Goal: Transaction & Acquisition: Purchase product/service

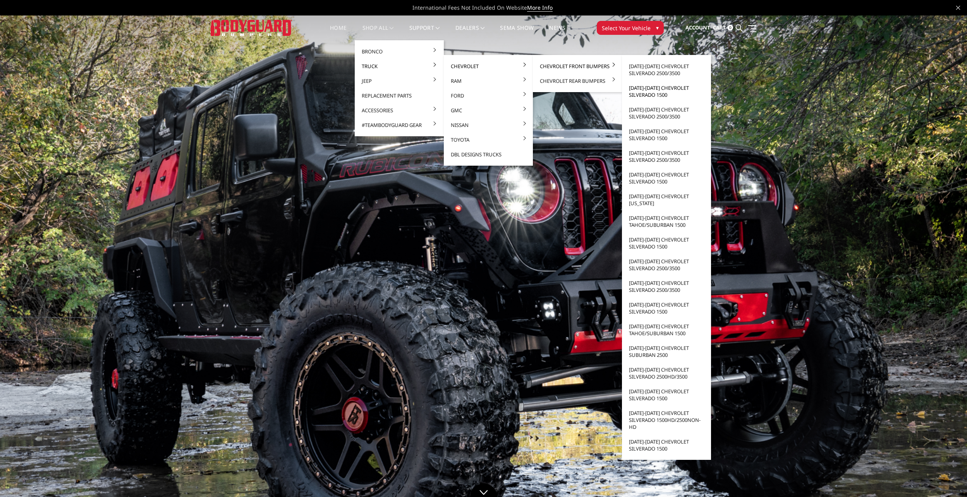
drag, startPoint x: 548, startPoint y: 67, endPoint x: 668, endPoint y: 93, distance: 123.1
click at [622, 74] on li "Chevrolet Front Bumpers 2024-2025 Chevrolet Silverado 2500/3500 2022-2025 Chevr…" at bounding box center [577, 66] width 89 height 15
click at [668, 90] on link "[DATE]-[DATE] Chevrolet Silverado 1500" at bounding box center [666, 92] width 83 height 22
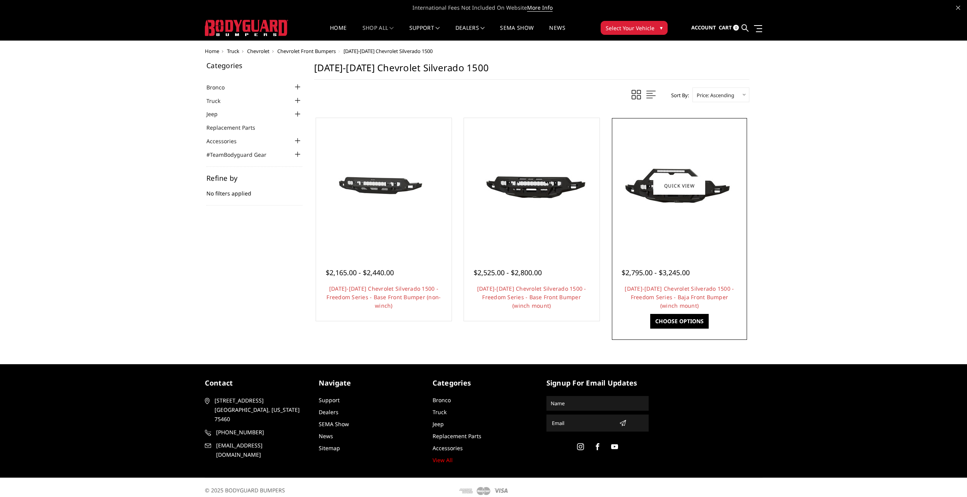
click at [678, 220] on img at bounding box center [679, 185] width 124 height 69
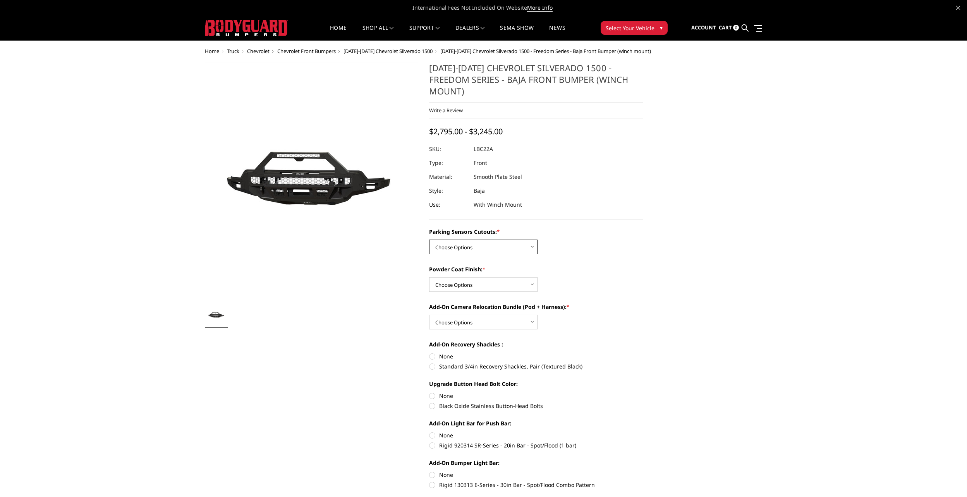
click at [505, 240] on select "Choose Options Yes - I have parking sensors No - I do NOT have parking sensors" at bounding box center [483, 247] width 108 height 15
select select "4385"
click at [429, 240] on select "Choose Options Yes - I have parking sensors No - I do NOT have parking sensors" at bounding box center [483, 247] width 108 height 15
click at [467, 277] on select "Choose Options Bare Metal Textured Black Powder Coat" at bounding box center [483, 284] width 108 height 15
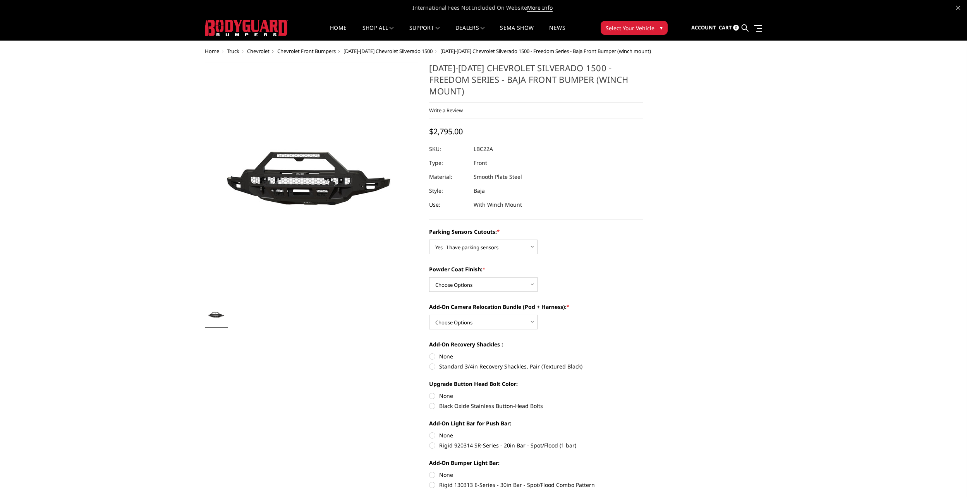
drag, startPoint x: 658, startPoint y: 363, endPoint x: 651, endPoint y: 359, distance: 7.4
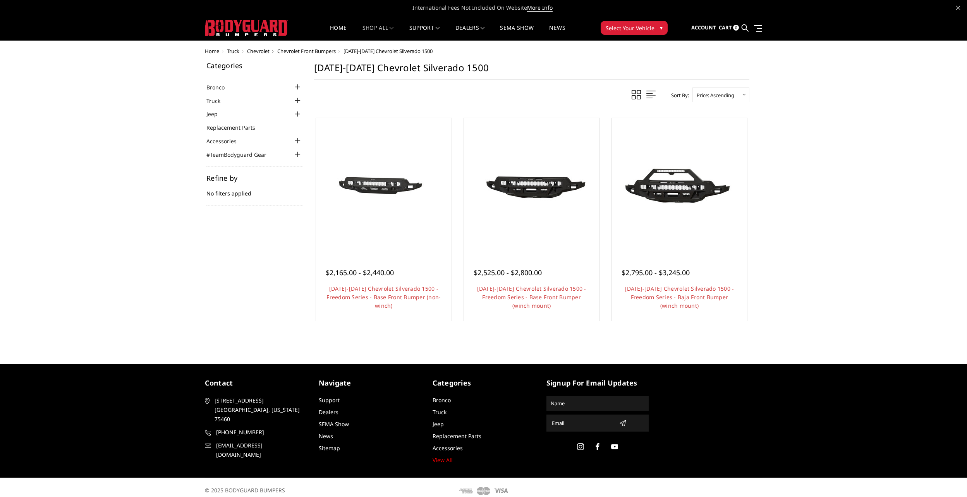
click at [299, 100] on div at bounding box center [297, 100] width 9 height 9
click at [297, 112] on div at bounding box center [297, 112] width 9 height 9
click at [299, 122] on div at bounding box center [297, 123] width 9 height 9
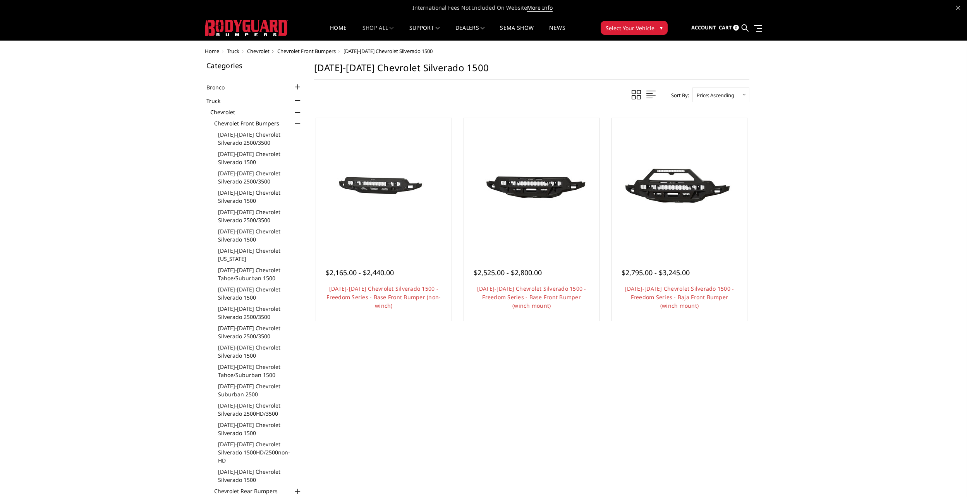
click at [827, 271] on div "Home Truck Chevrolet Chevrolet Front Bumpers 2022-2025 Chevrolet Silverado 1500…" at bounding box center [483, 355] width 967 height 615
click at [298, 122] on div at bounding box center [297, 123] width 9 height 9
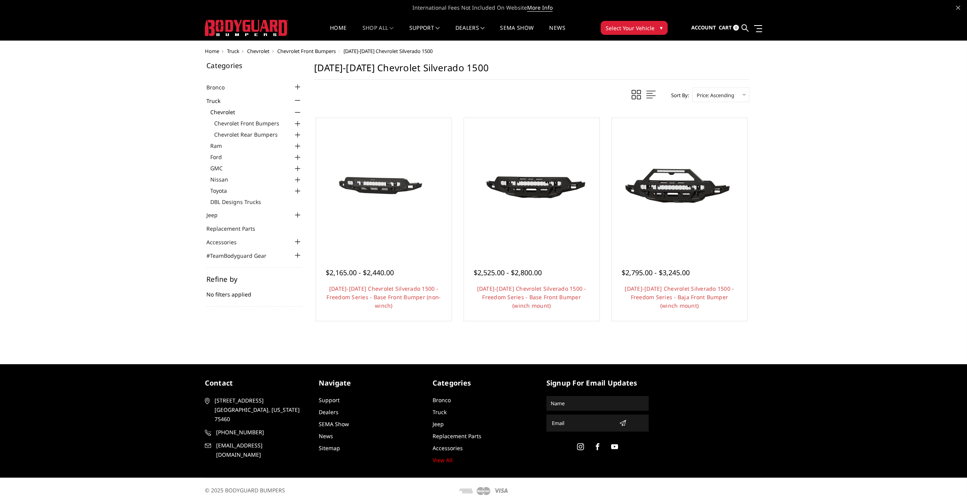
click at [299, 134] on div at bounding box center [297, 135] width 9 height 9
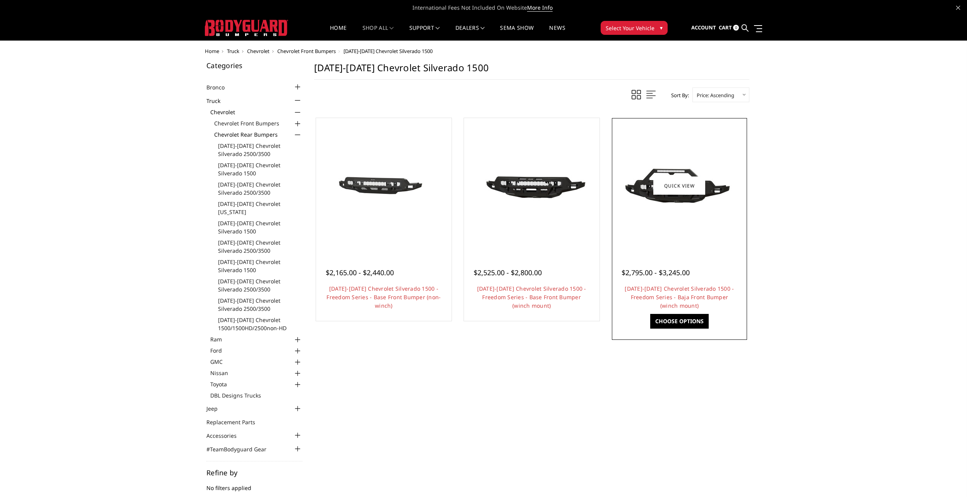
click at [684, 209] on img at bounding box center [679, 185] width 124 height 69
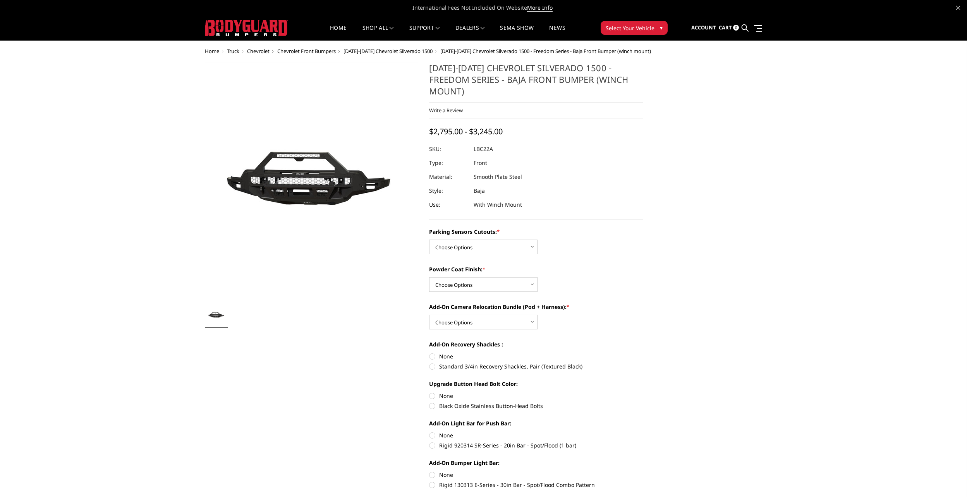
click at [258, 51] on span "Chevrolet" at bounding box center [258, 51] width 22 height 7
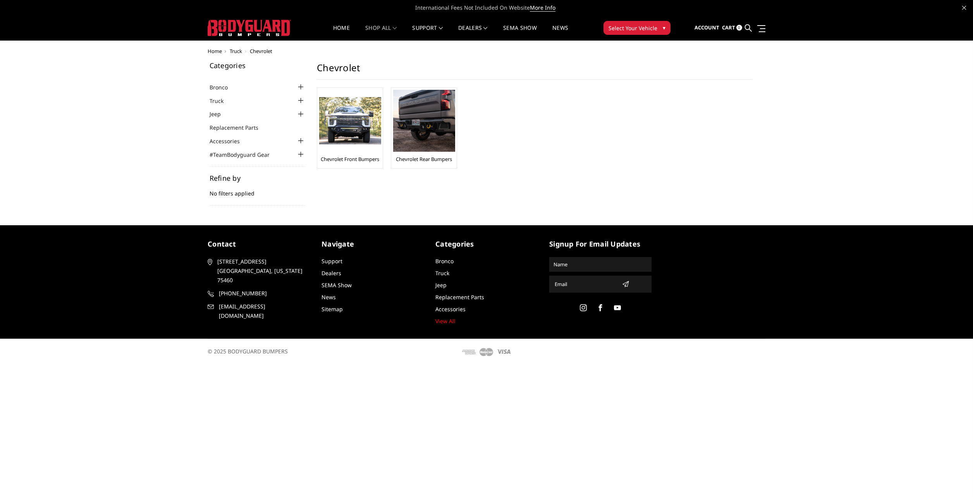
click at [301, 100] on div at bounding box center [300, 100] width 9 height 9
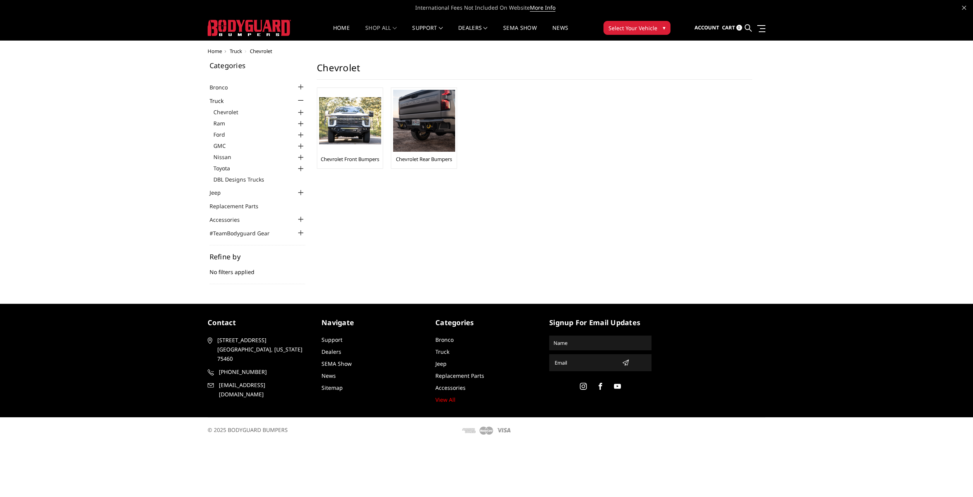
click at [300, 110] on div at bounding box center [300, 112] width 9 height 9
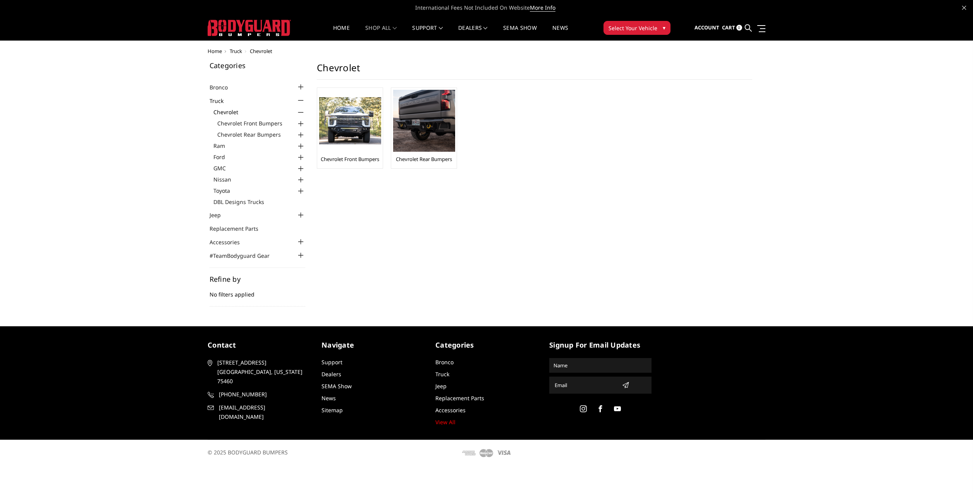
click at [299, 134] on div at bounding box center [300, 135] width 9 height 9
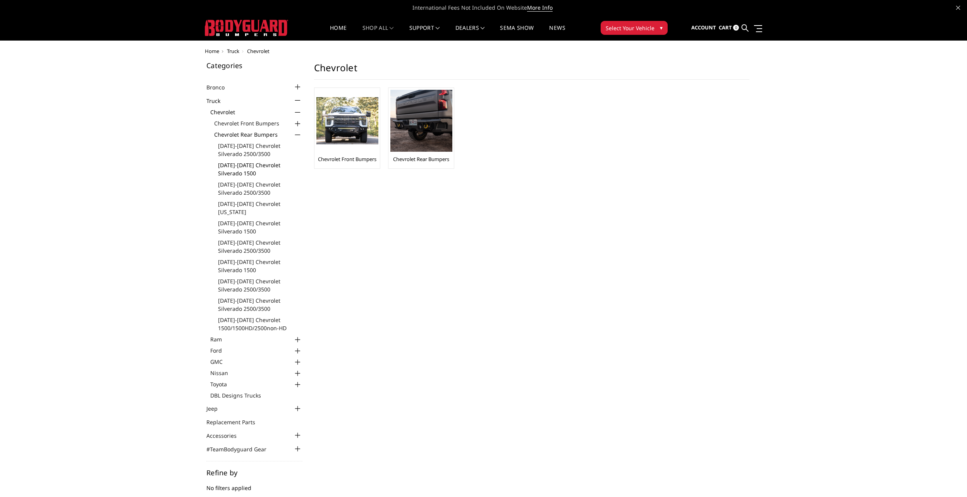
click at [245, 168] on link "[DATE]-[DATE] Chevrolet Silverado 1500" at bounding box center [260, 169] width 84 height 16
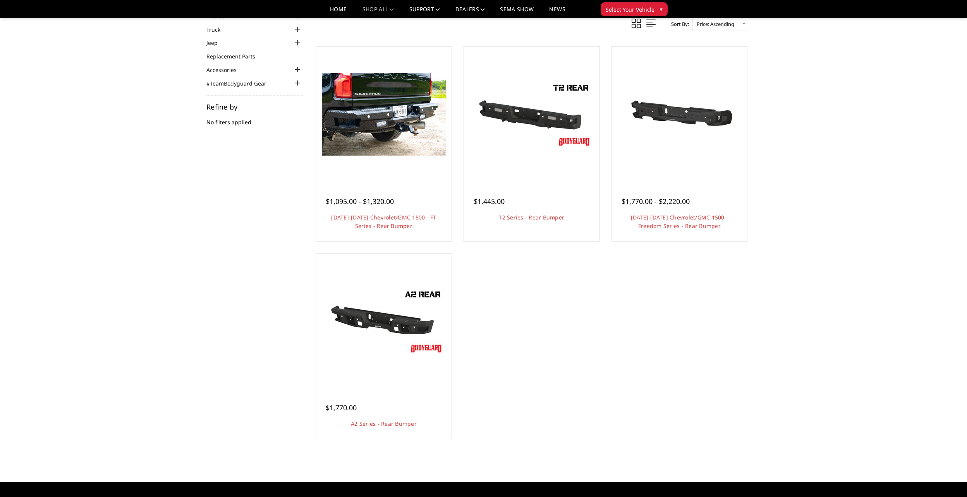
scroll to position [39, 0]
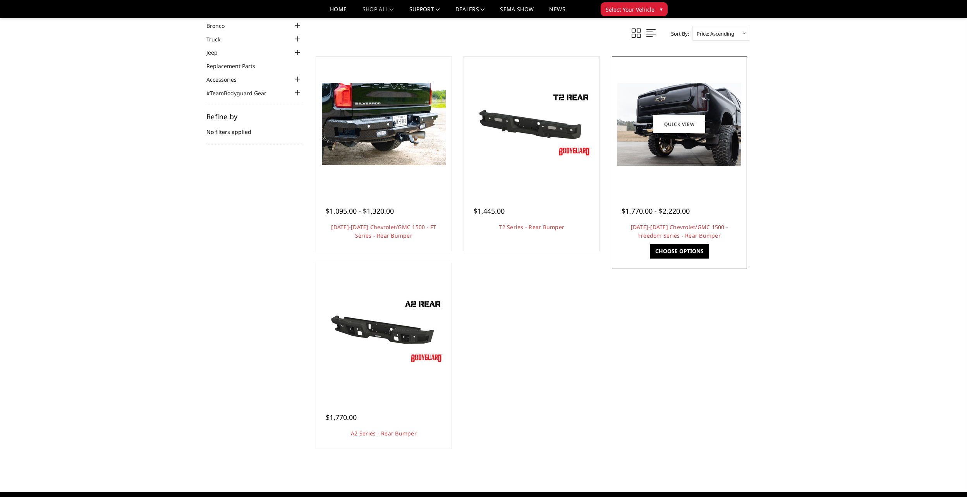
click at [697, 149] on img at bounding box center [679, 124] width 124 height 83
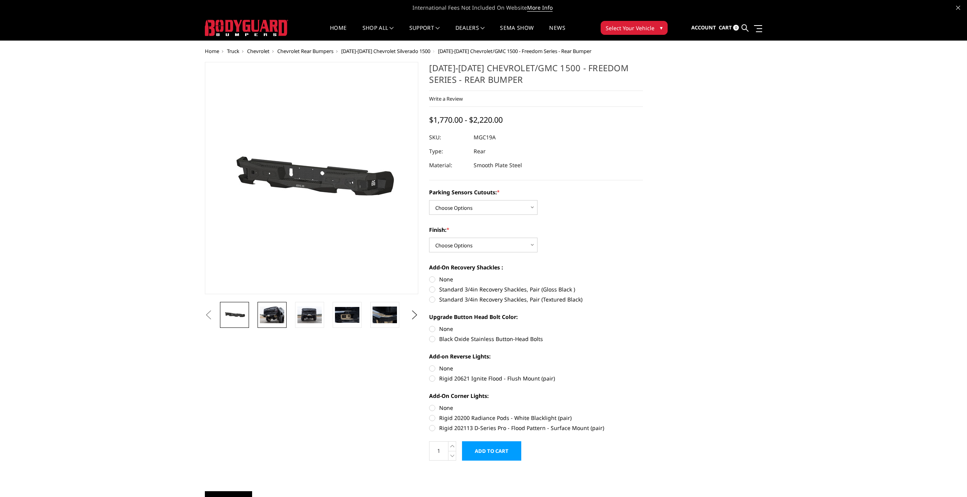
click at [281, 314] on img at bounding box center [272, 315] width 24 height 16
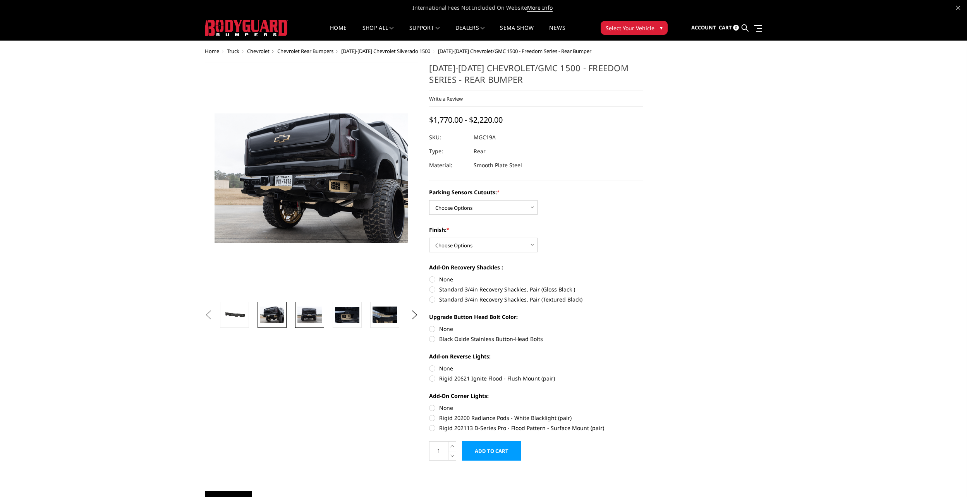
click at [310, 311] on img at bounding box center [309, 315] width 24 height 16
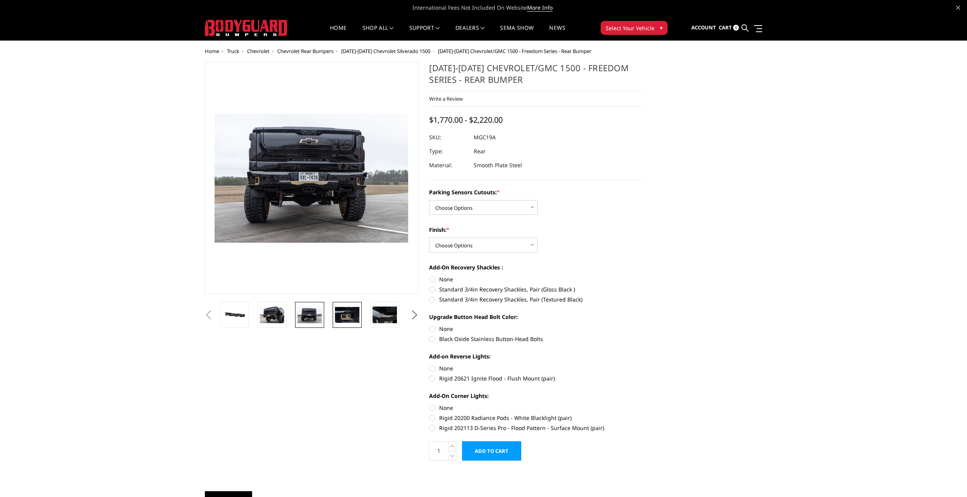
click at [347, 311] on img at bounding box center [347, 315] width 24 height 16
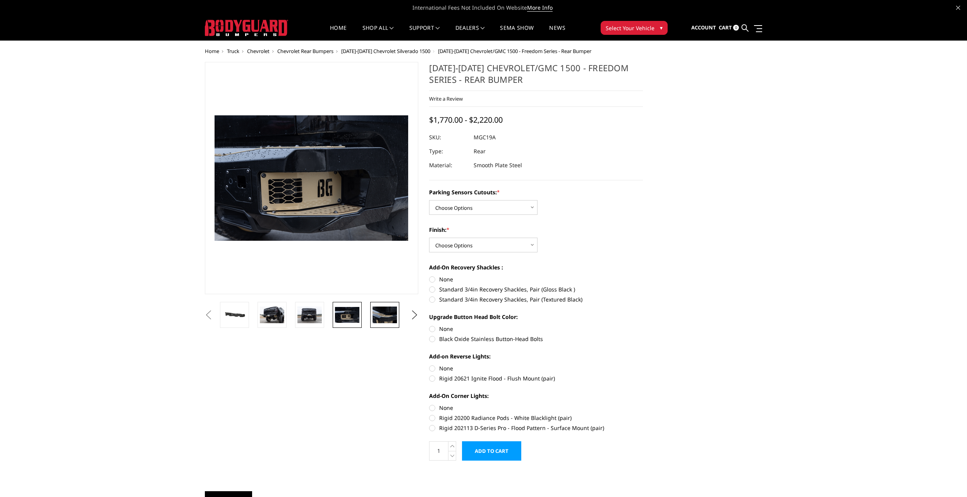
click at [388, 312] on img at bounding box center [385, 315] width 24 height 16
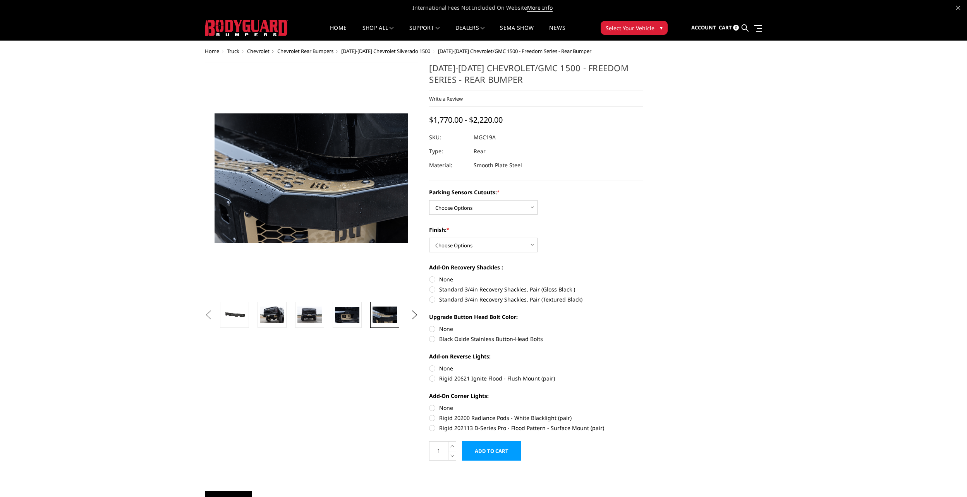
click at [412, 314] on button "Next" at bounding box center [415, 315] width 12 height 12
click at [387, 317] on img at bounding box center [385, 315] width 24 height 16
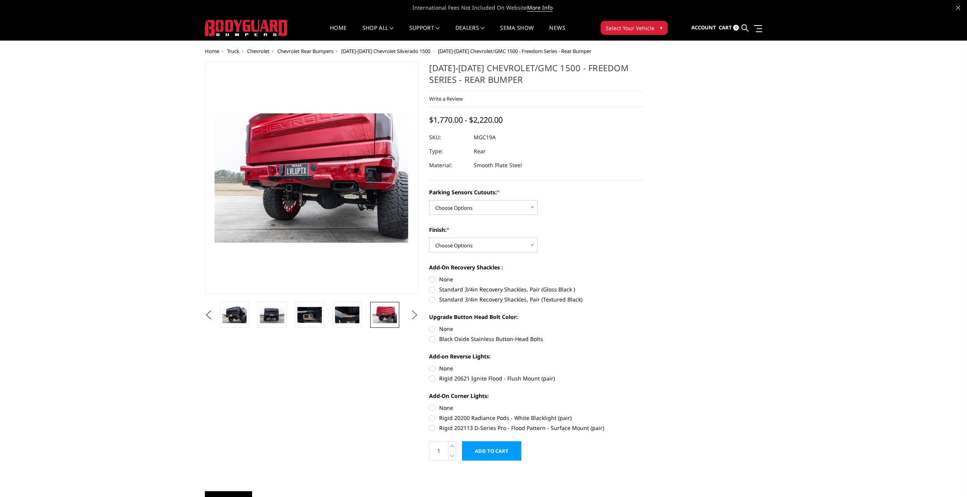
click at [412, 312] on button "Next" at bounding box center [415, 315] width 12 height 12
click at [389, 314] on img at bounding box center [385, 315] width 24 height 16
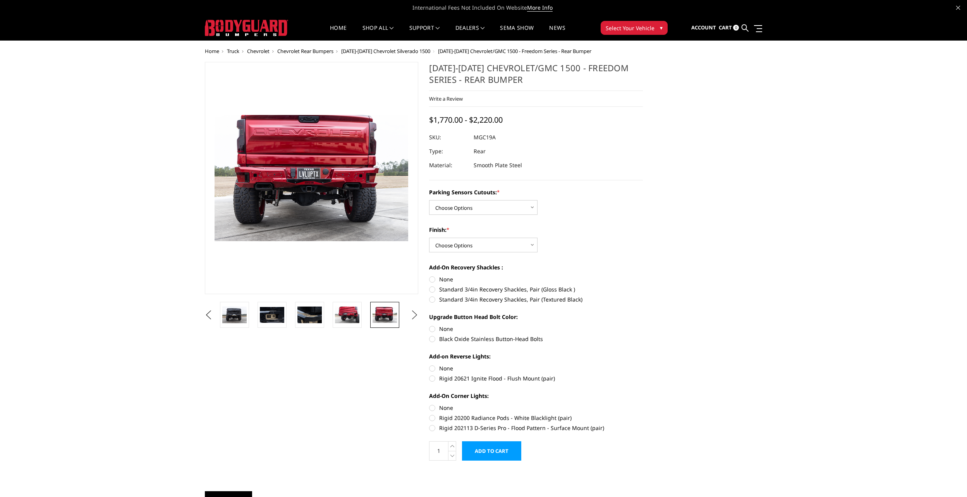
click at [411, 313] on button "Next" at bounding box center [415, 315] width 12 height 12
click at [384, 316] on img at bounding box center [385, 315] width 24 height 16
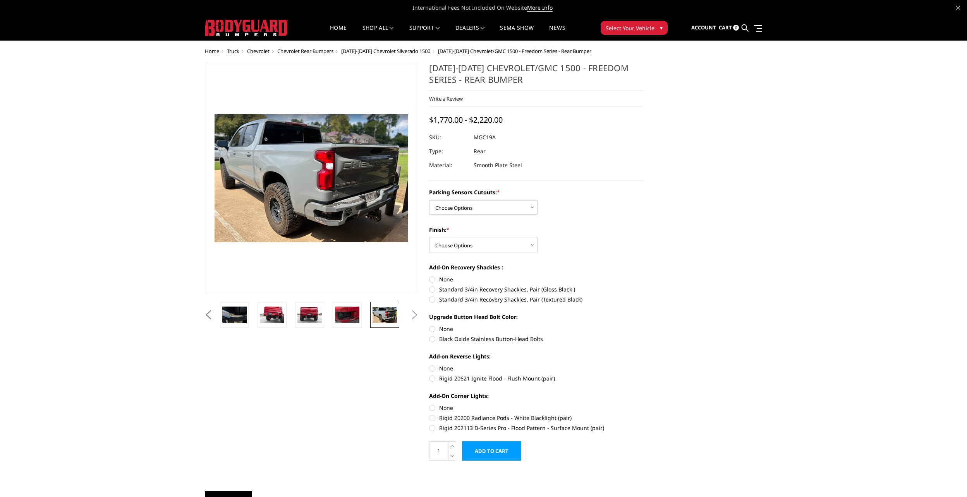
click at [213, 315] on button "Previous" at bounding box center [209, 315] width 12 height 12
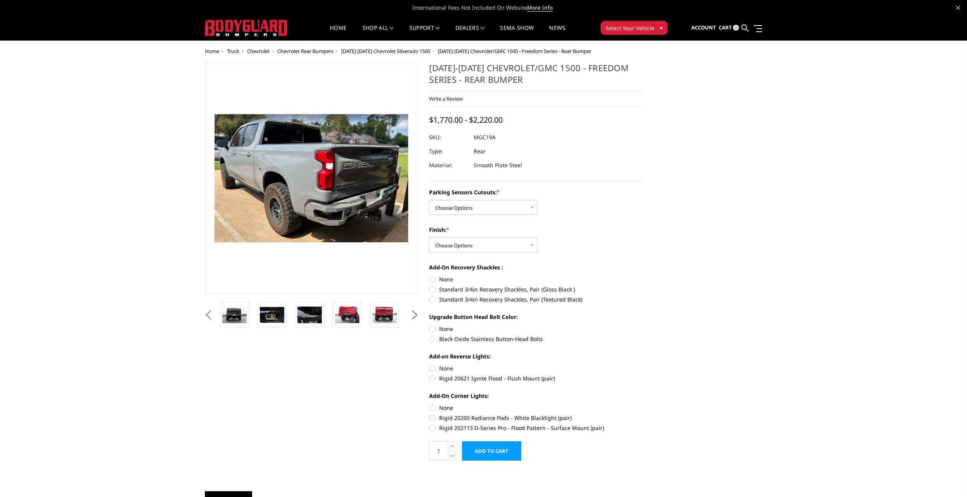
click at [213, 315] on button "Previous" at bounding box center [209, 315] width 12 height 12
click at [210, 313] on button "Previous" at bounding box center [209, 315] width 12 height 12
click at [215, 315] on button "Previous" at bounding box center [209, 315] width 12 height 12
click at [271, 314] on img at bounding box center [272, 315] width 24 height 16
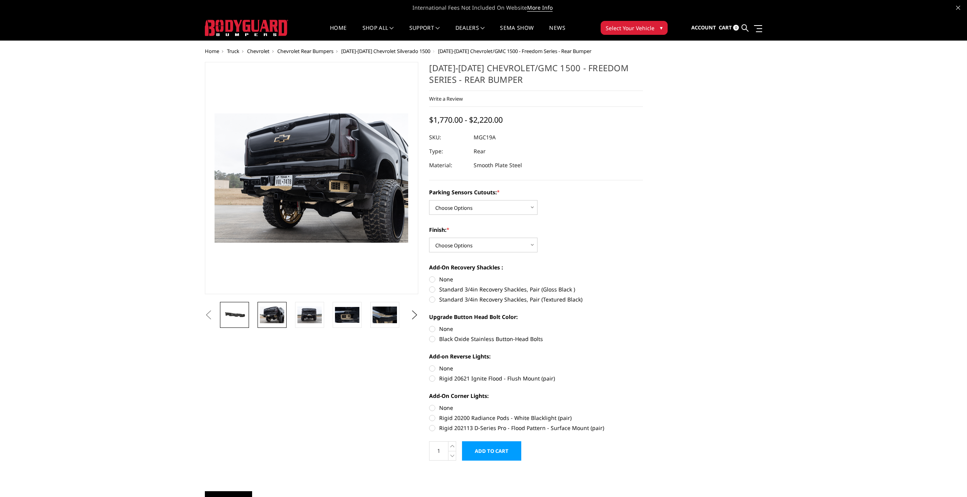
click at [239, 314] on img at bounding box center [234, 315] width 24 height 12
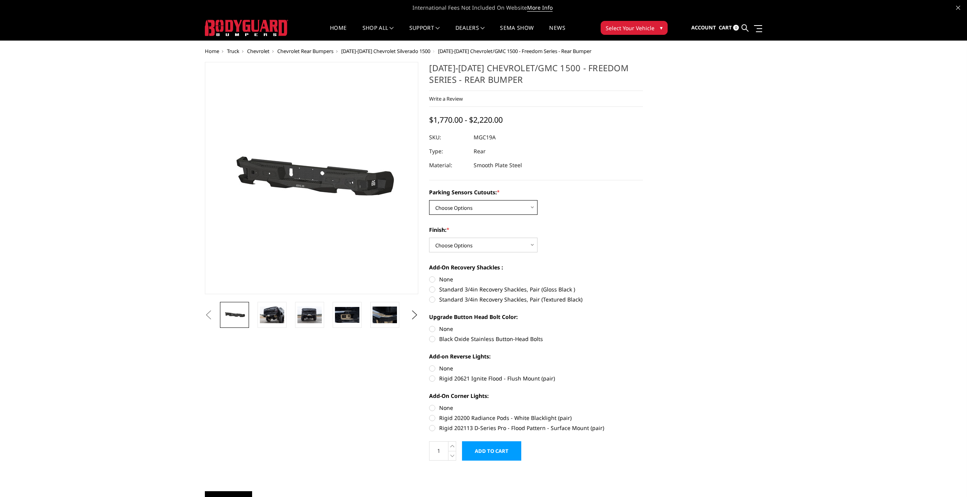
click at [468, 206] on select "Choose Options Yes - I have parking sensors No - I do NOT have parking sensors" at bounding box center [483, 207] width 108 height 15
select select "1664"
click at [429, 200] on select "Choose Options Yes - I have parking sensors No - I do NOT have parking sensors" at bounding box center [483, 207] width 108 height 15
click at [466, 241] on select "Choose Options Bare Metal Texture Black Powder Coat" at bounding box center [483, 245] width 108 height 15
select select "1611"
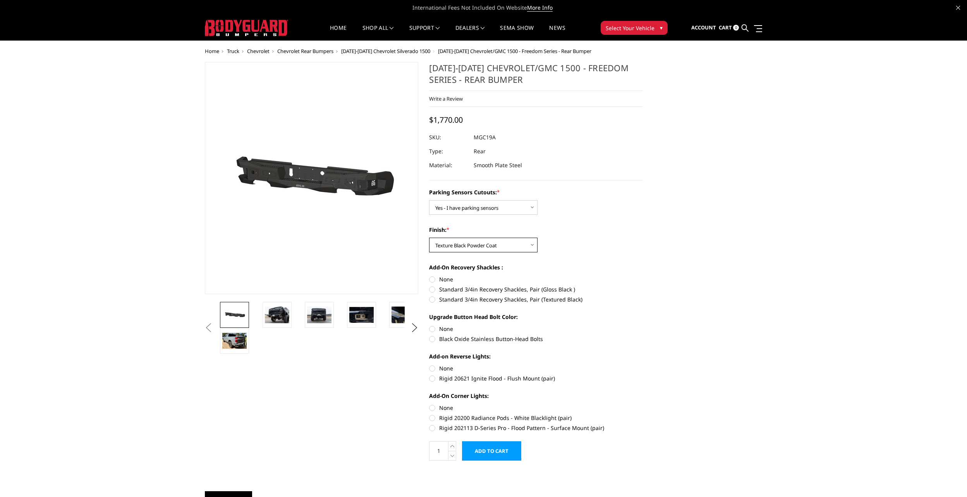
click at [429, 238] on select "Choose Options Bare Metal Texture Black Powder Coat" at bounding box center [483, 245] width 108 height 15
click at [336, 27] on link "Home" at bounding box center [338, 32] width 17 height 15
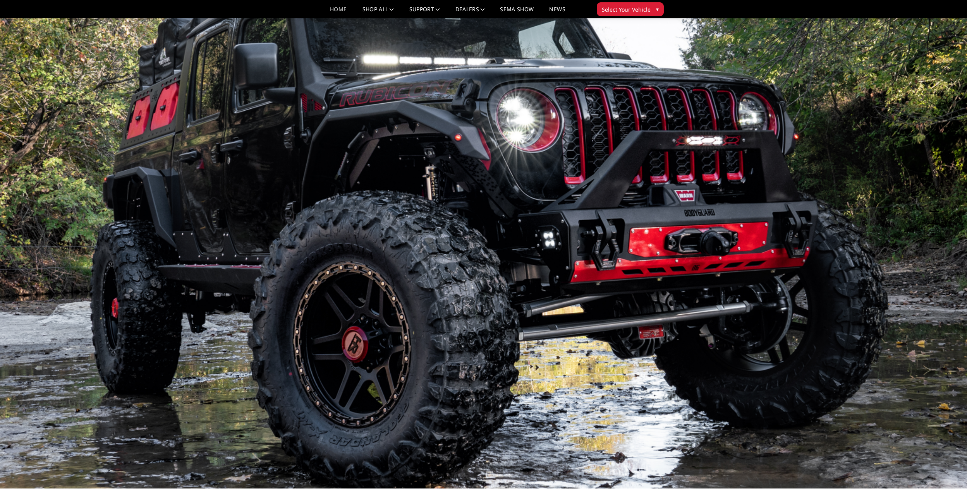
scroll to position [20, 0]
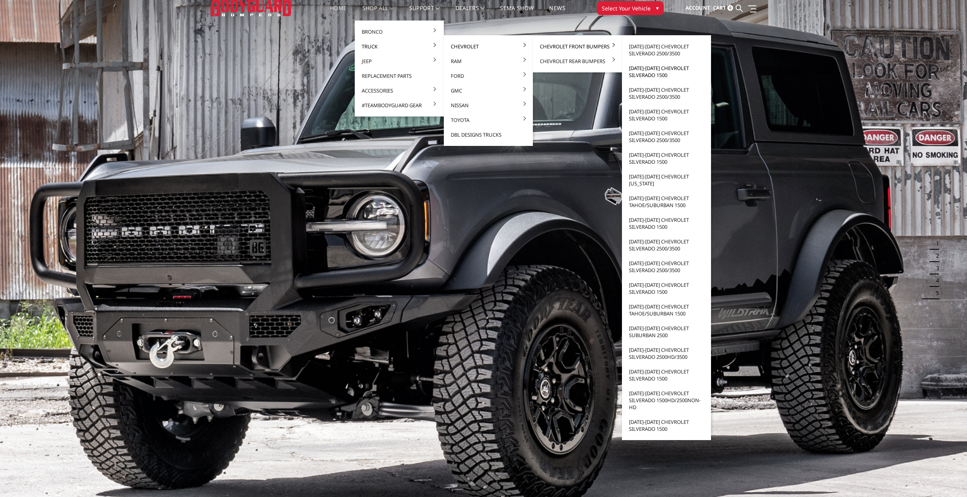
click at [645, 69] on link "[DATE]-[DATE] Chevrolet Silverado 1500" at bounding box center [666, 72] width 83 height 22
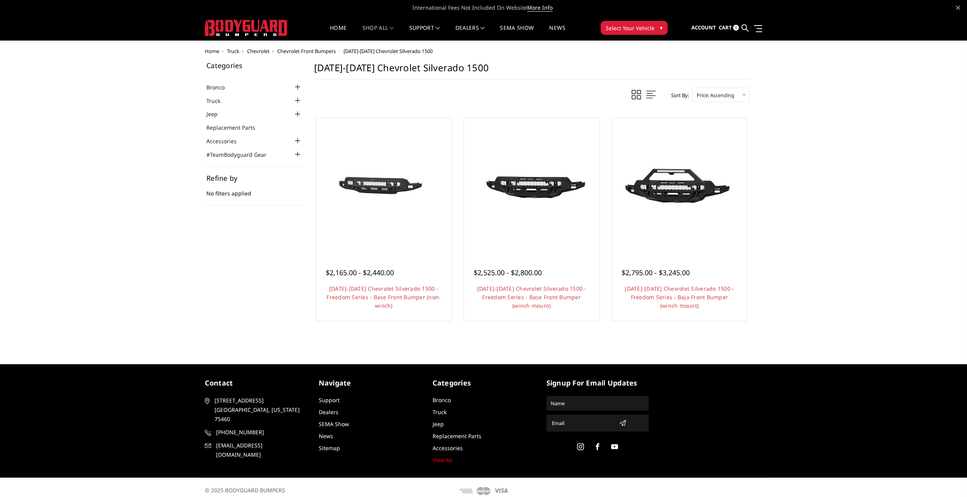
click at [297, 102] on div at bounding box center [297, 100] width 9 height 9
click at [296, 109] on div at bounding box center [297, 112] width 9 height 9
click at [297, 135] on div at bounding box center [297, 135] width 9 height 9
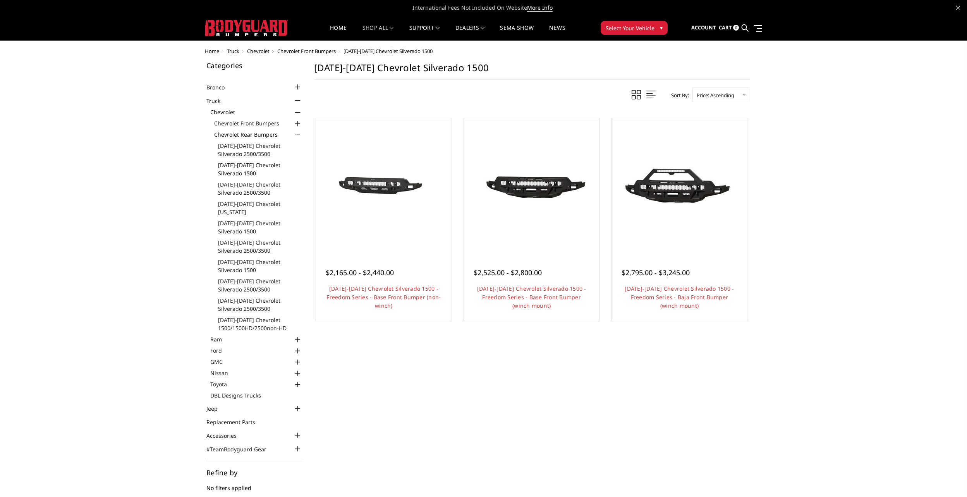
click at [252, 169] on link "[DATE]-[DATE] Chevrolet Silverado 1500" at bounding box center [260, 169] width 84 height 16
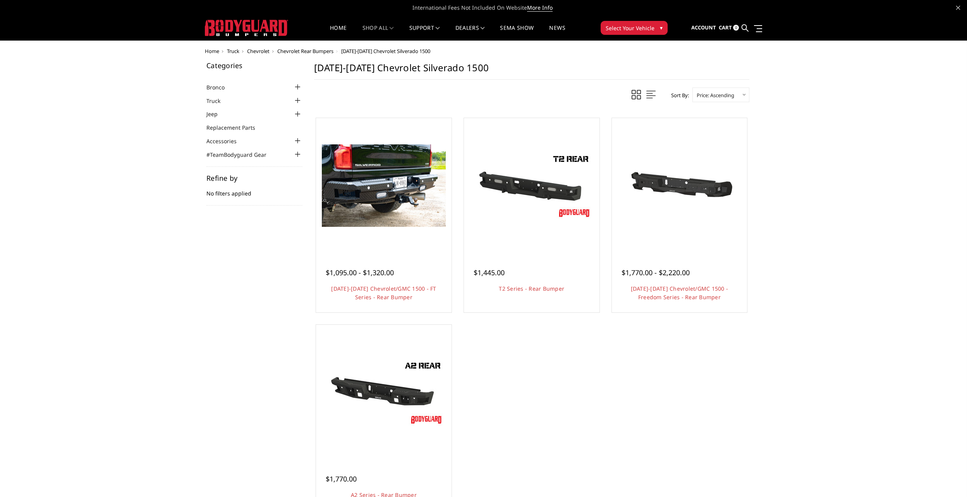
click at [297, 100] on div at bounding box center [297, 100] width 9 height 9
click at [297, 115] on div at bounding box center [297, 112] width 9 height 9
click at [297, 124] on div at bounding box center [297, 123] width 9 height 9
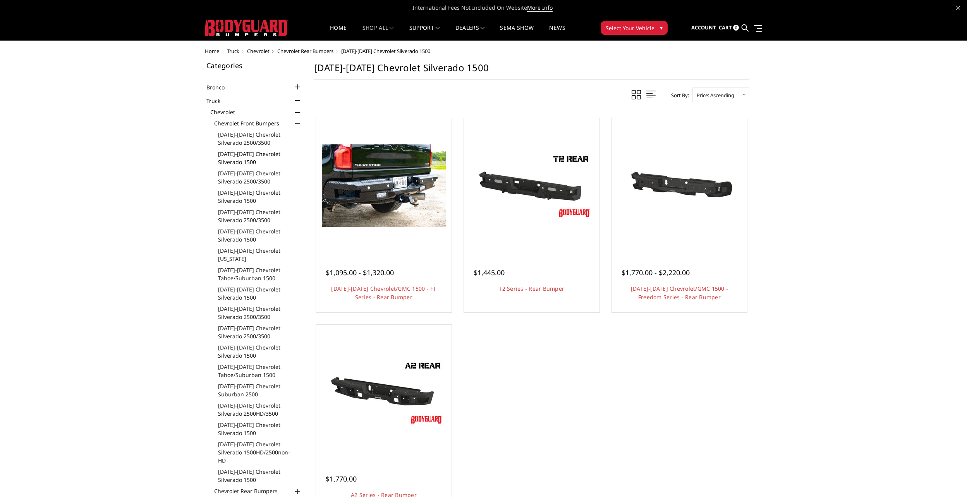
click at [255, 155] on link "[DATE]-[DATE] Chevrolet Silverado 1500" at bounding box center [260, 158] width 84 height 16
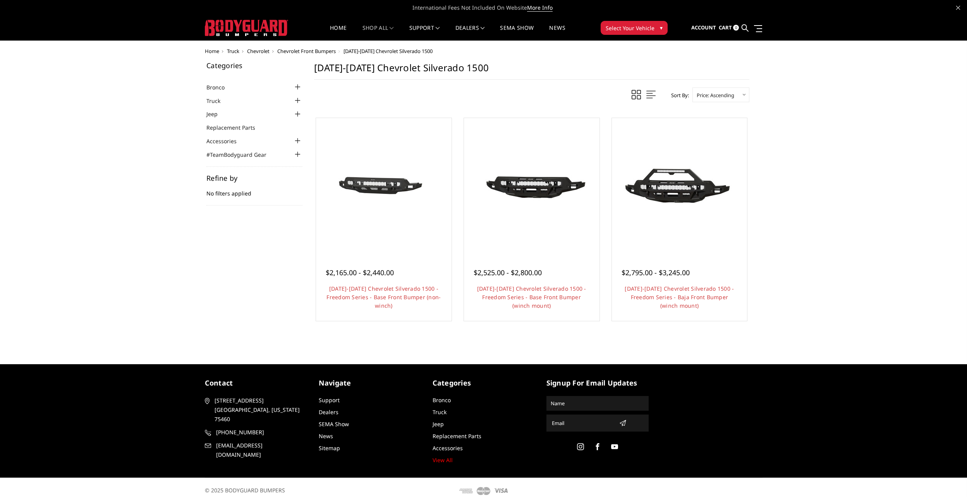
click at [300, 98] on div at bounding box center [297, 100] width 9 height 9
click at [296, 110] on div at bounding box center [297, 112] width 9 height 9
click at [299, 133] on div at bounding box center [297, 135] width 9 height 9
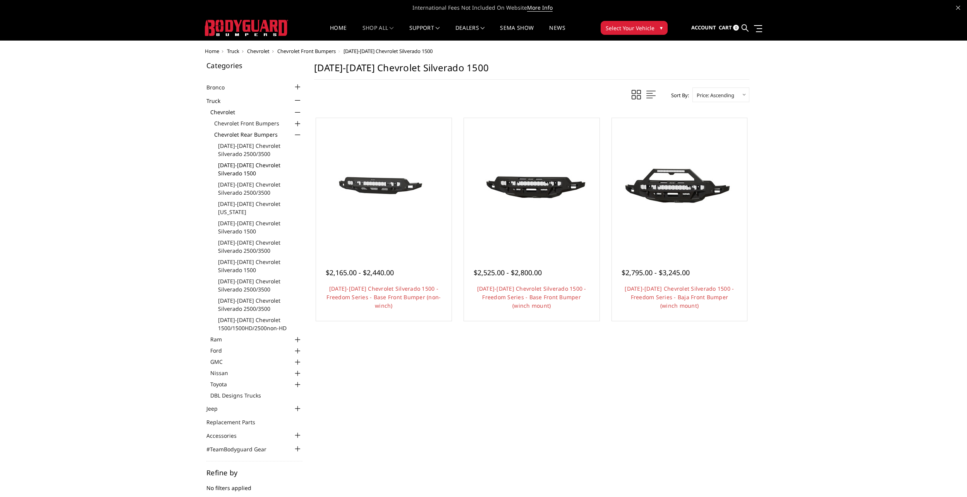
click at [249, 167] on link "[DATE]-[DATE] Chevrolet Silverado 1500" at bounding box center [260, 169] width 84 height 16
